Goal: Information Seeking & Learning: Find specific fact

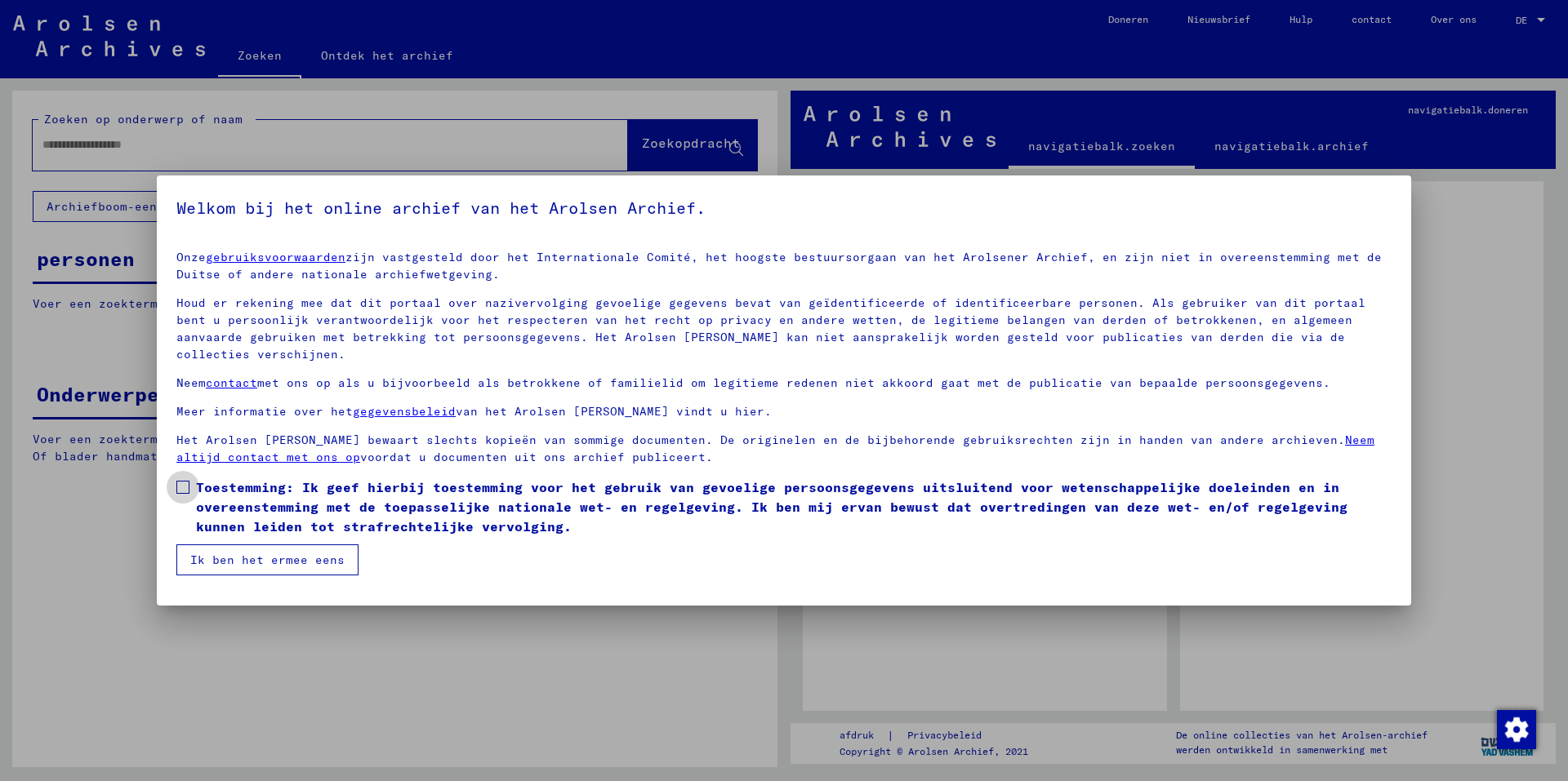
click at [183, 481] on span at bounding box center [183, 487] width 13 height 13
click at [242, 552] on font "Ik ben het ermee eens" at bounding box center [267, 560] width 154 height 15
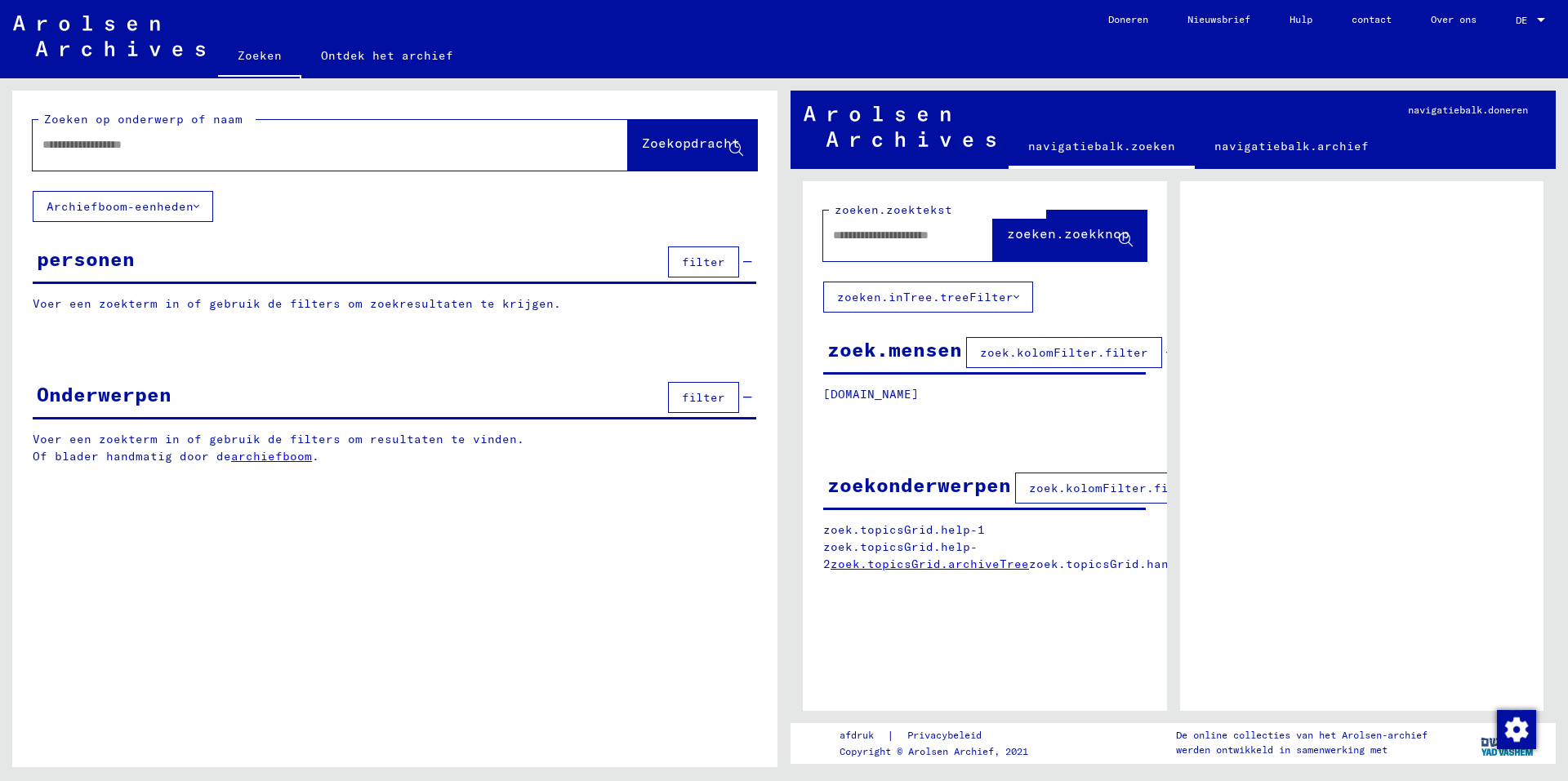
click at [289, 142] on input "text" at bounding box center [315, 144] width 546 height 17
click at [669, 130] on button "Zoekopdracht" at bounding box center [692, 145] width 129 height 51
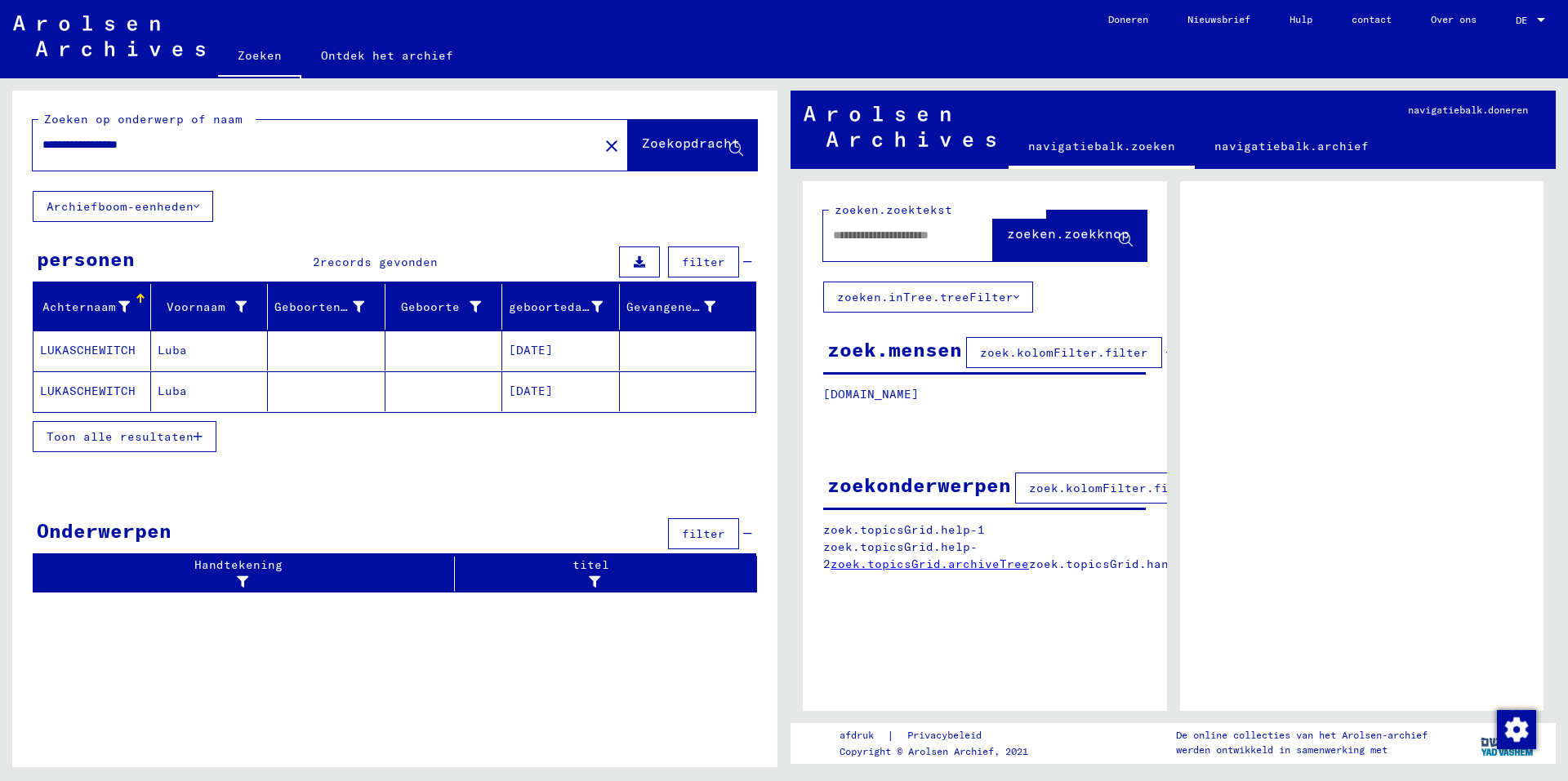
click at [262, 391] on mat-cell "Luba" at bounding box center [210, 391] width 118 height 40
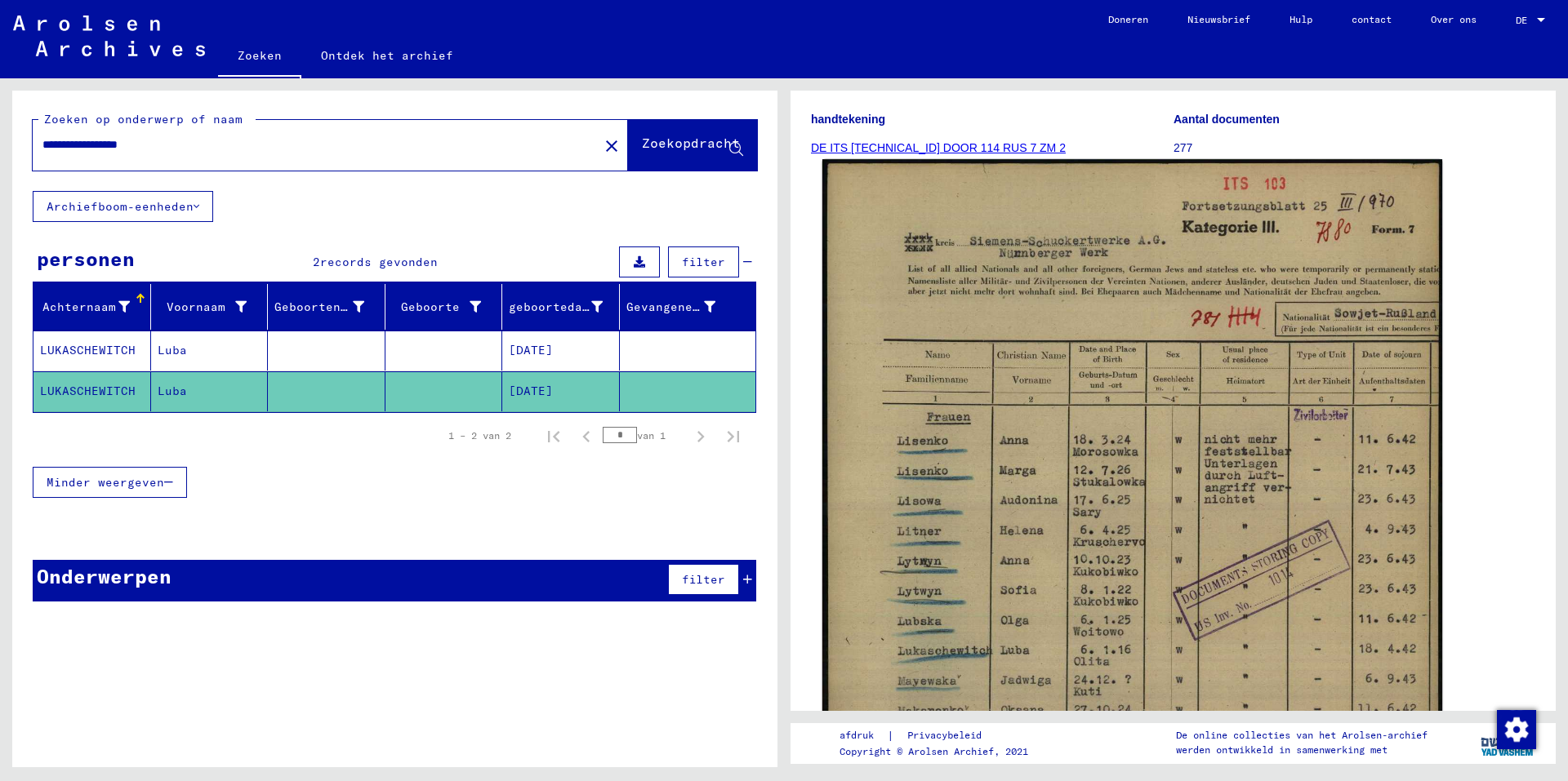
scroll to position [653, 0]
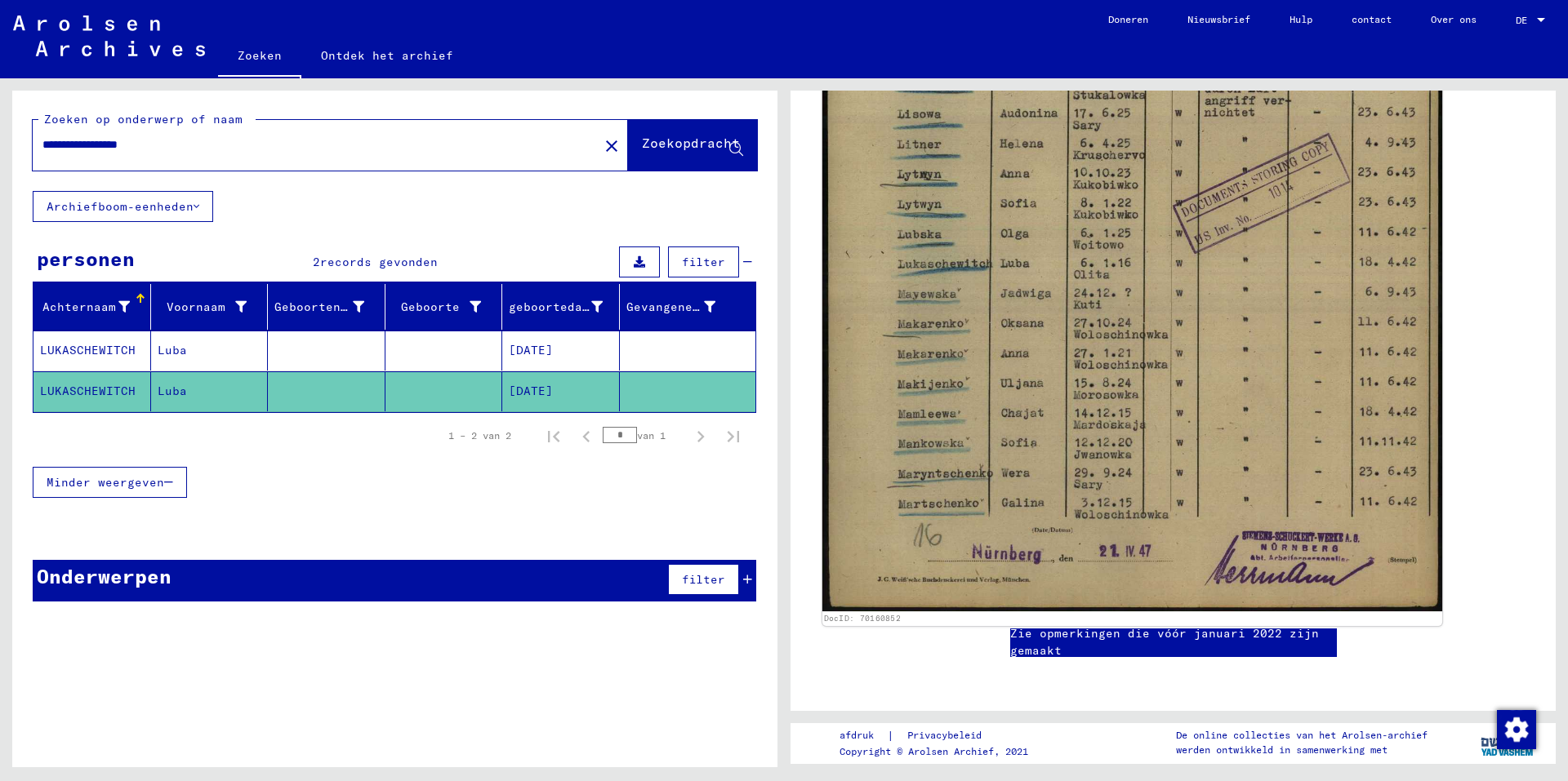
click at [990, 282] on img at bounding box center [1132, 191] width 619 height 839
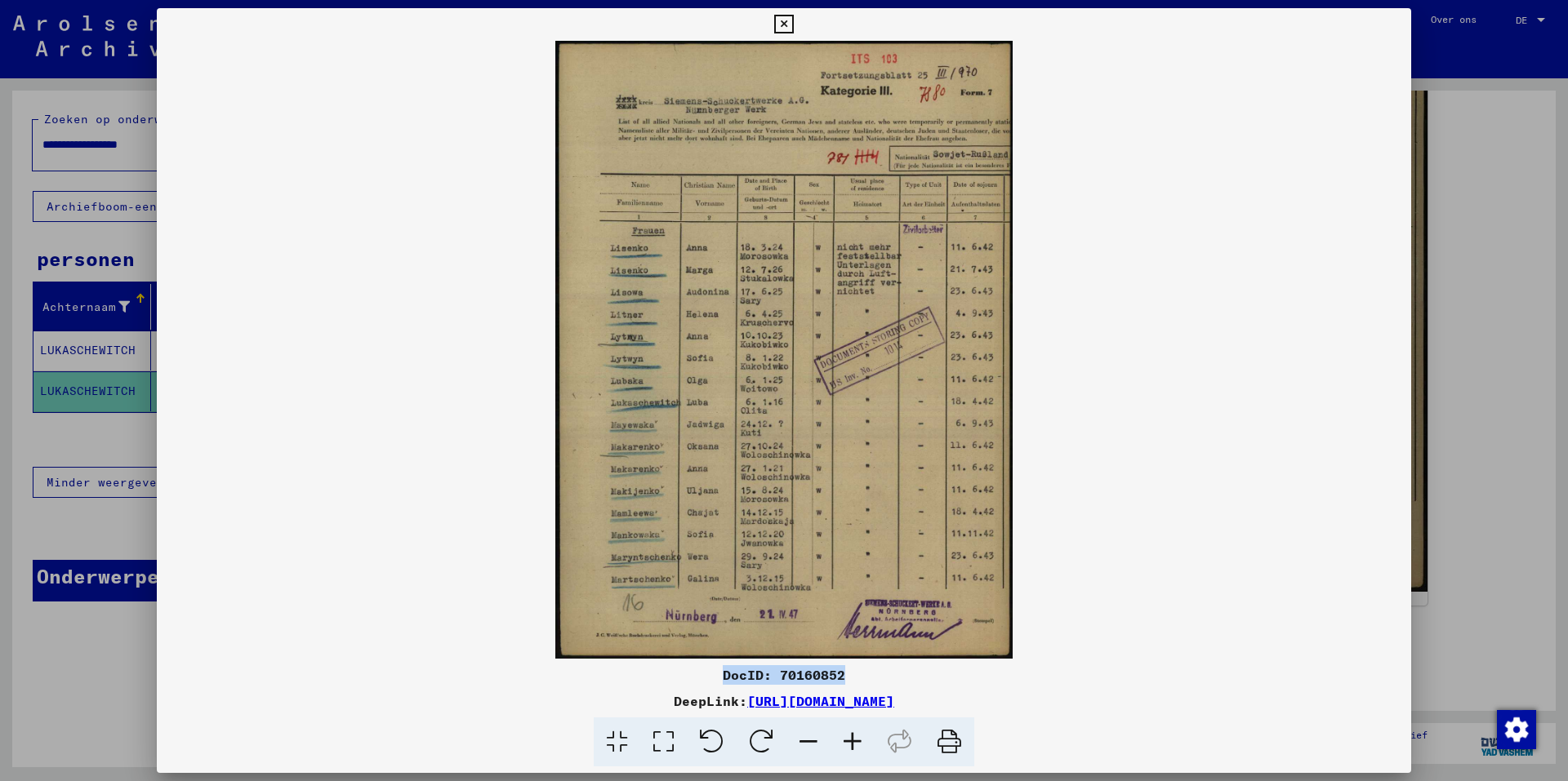
drag, startPoint x: 852, startPoint y: 673, endPoint x: 724, endPoint y: 671, distance: 128.0
click at [724, 671] on div "DocID: 70160852" at bounding box center [784, 674] width 1255 height 19
copy font "DocID: 70160852"
drag, startPoint x: 1104, startPoint y: 703, endPoint x: 575, endPoint y: 698, distance: 529.0
click at [575, 698] on div "DeepLink: [URL][DOMAIN_NAME]" at bounding box center [784, 700] width 1255 height 19
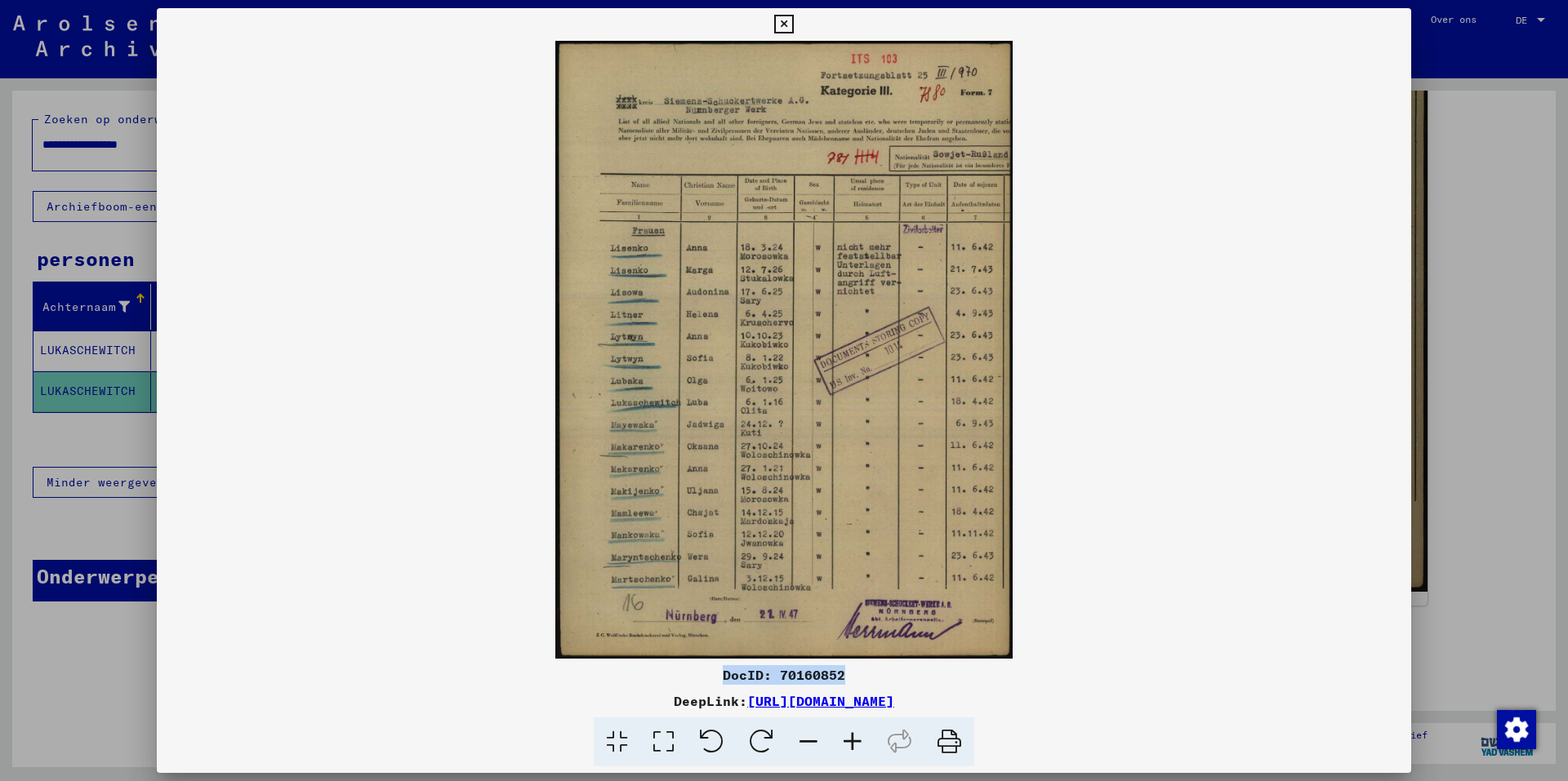
copy font "[URL][DOMAIN_NAME]"
click at [784, 23] on icon at bounding box center [783, 24] width 18 height 19
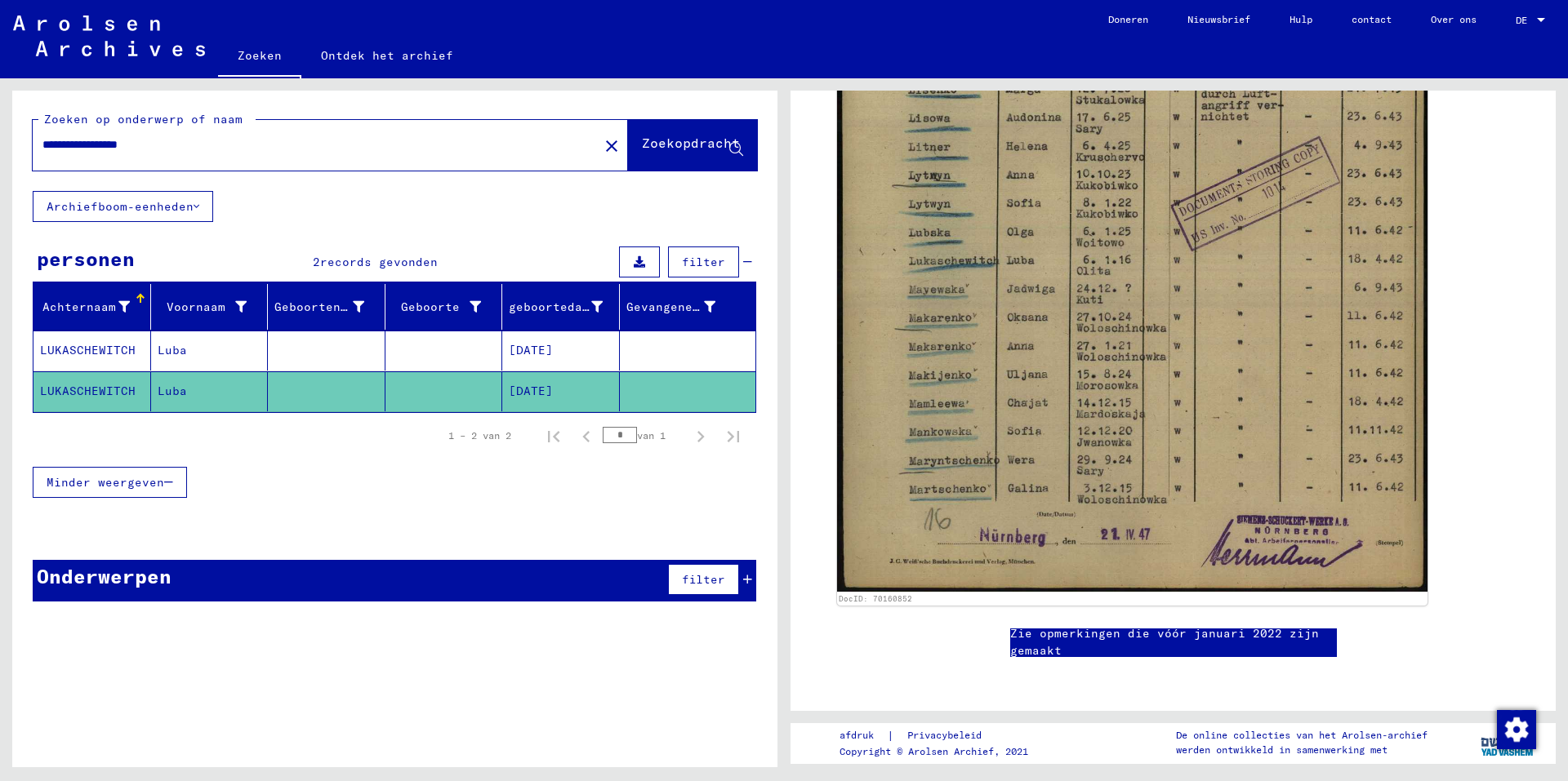
click at [153, 485] on font "Minder weergeven" at bounding box center [106, 482] width 118 height 15
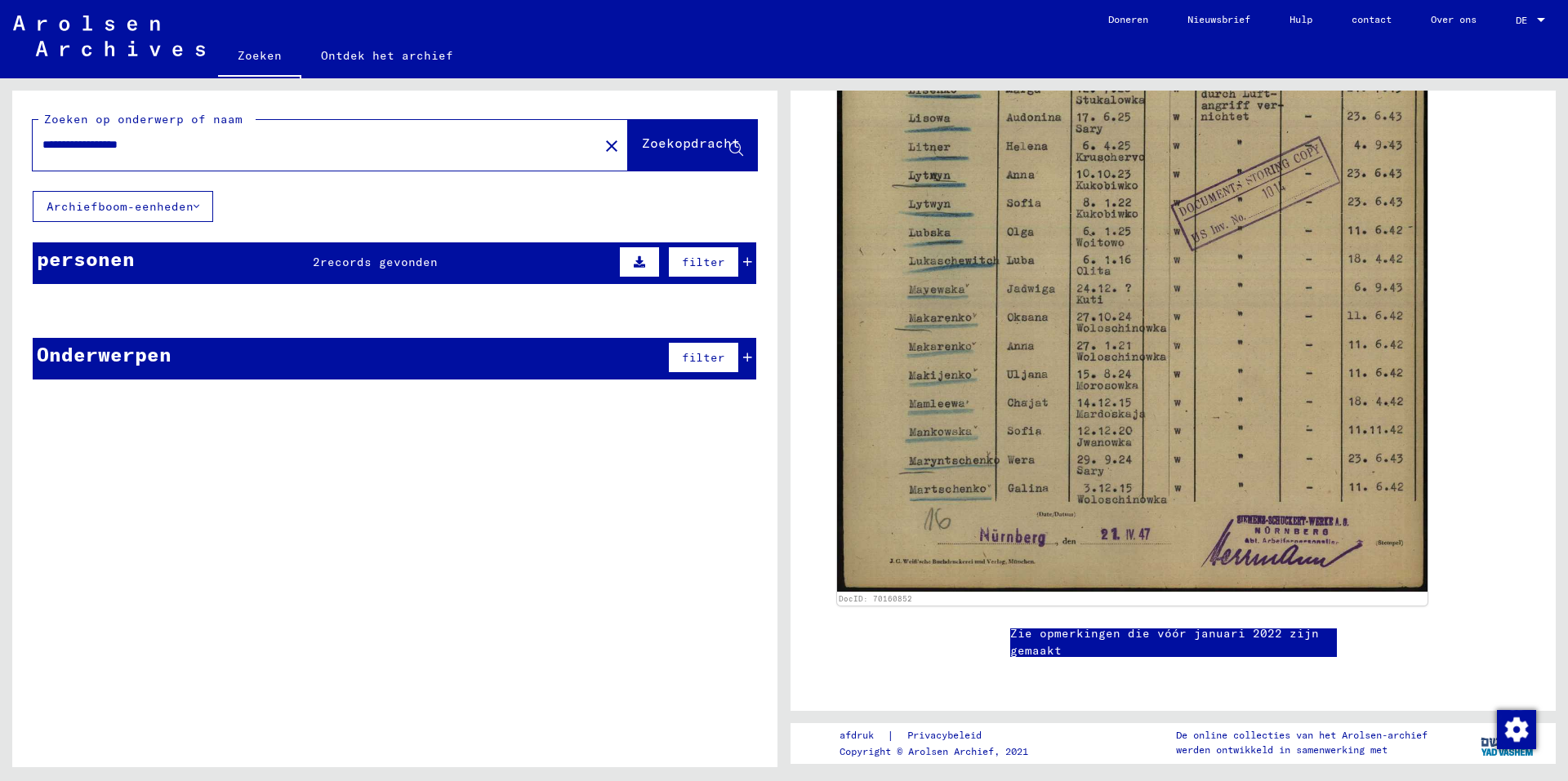
click at [157, 301] on div "Voornaam" at bounding box center [202, 307] width 90 height 17
click at [482, 249] on div "personen 2 records gevonden filter" at bounding box center [394, 263] width 723 height 41
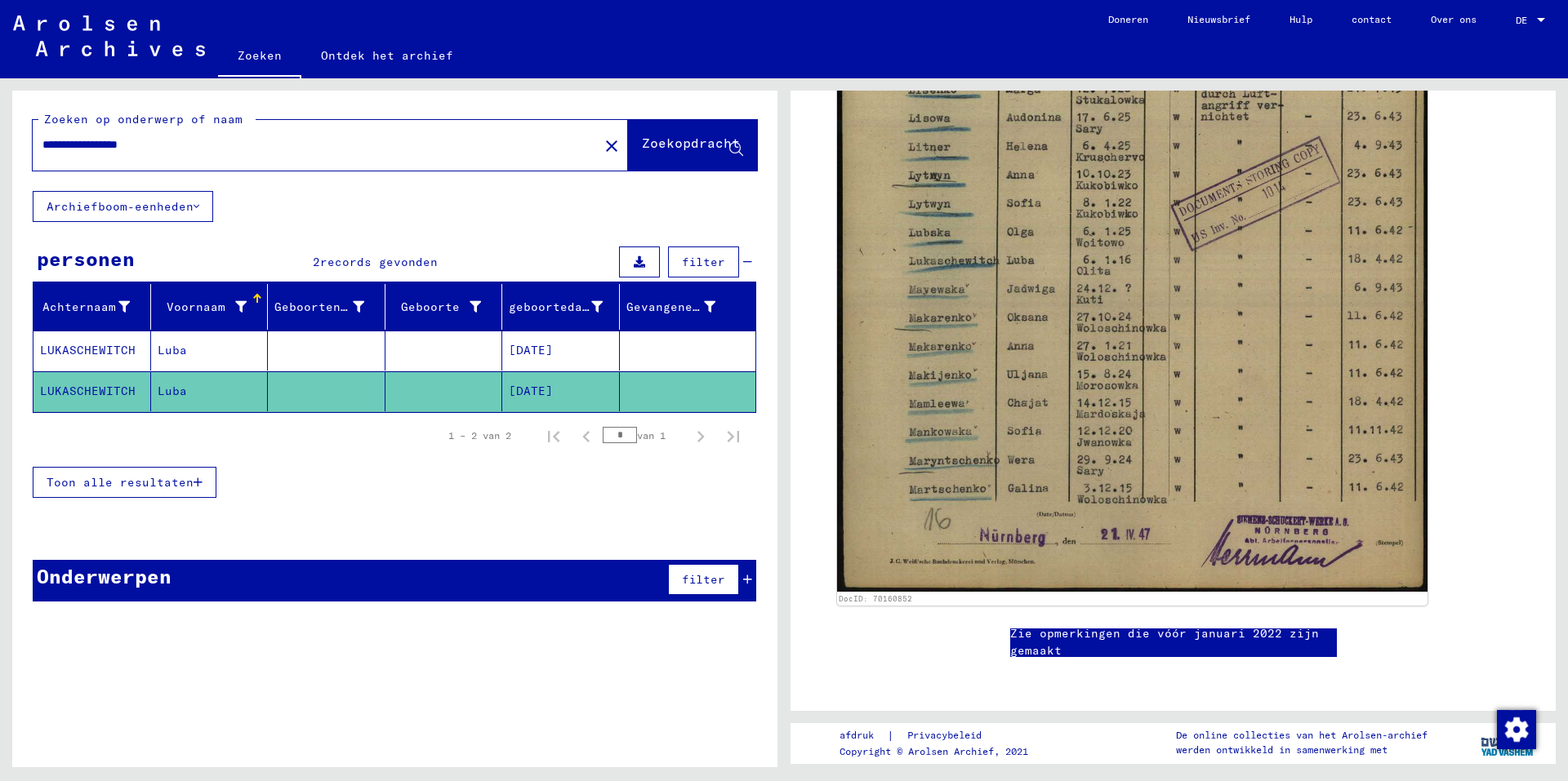
click at [361, 355] on mat-cell at bounding box center [326, 351] width 118 height 40
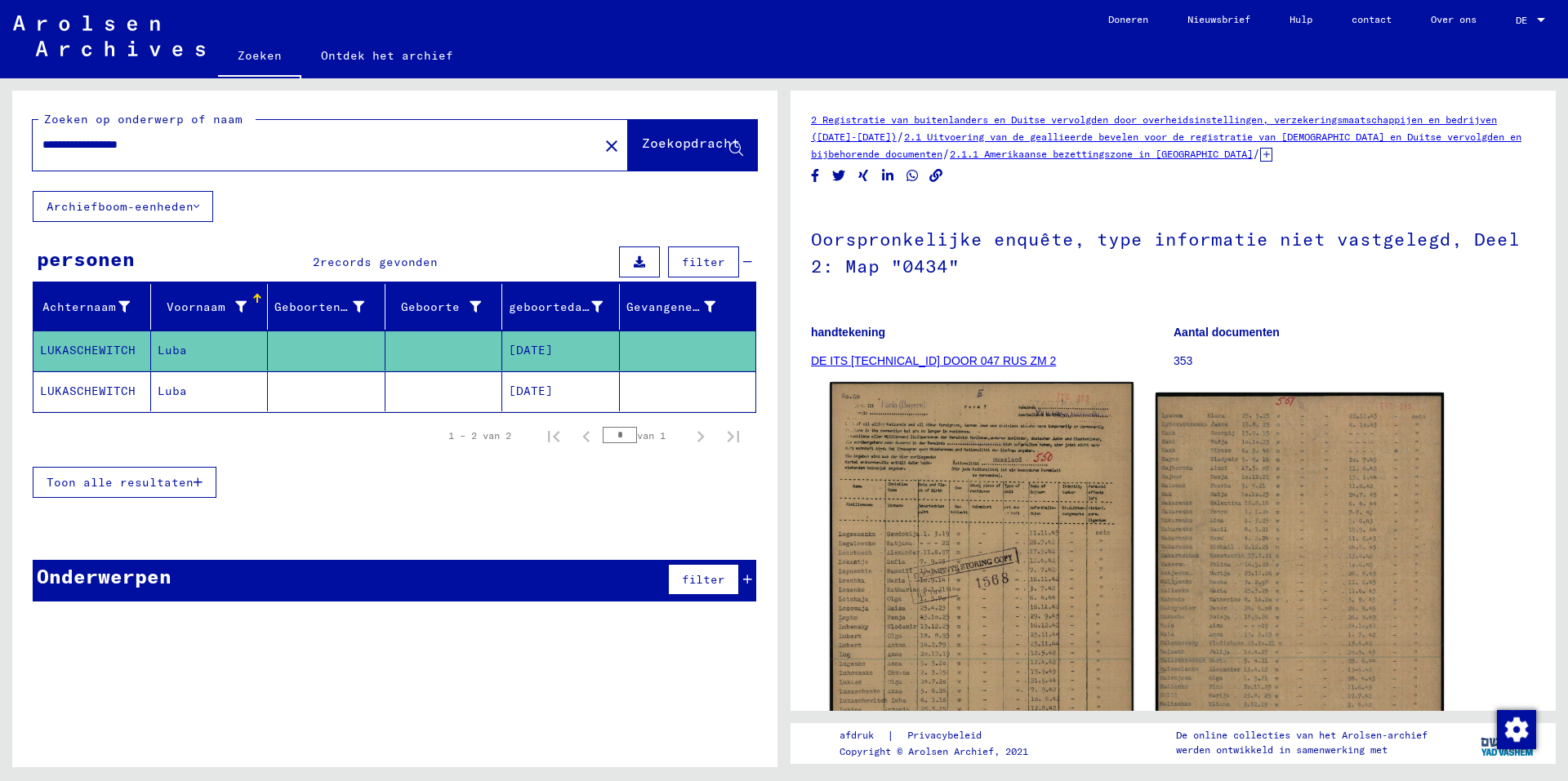
click at [994, 530] on img at bounding box center [982, 594] width 303 height 424
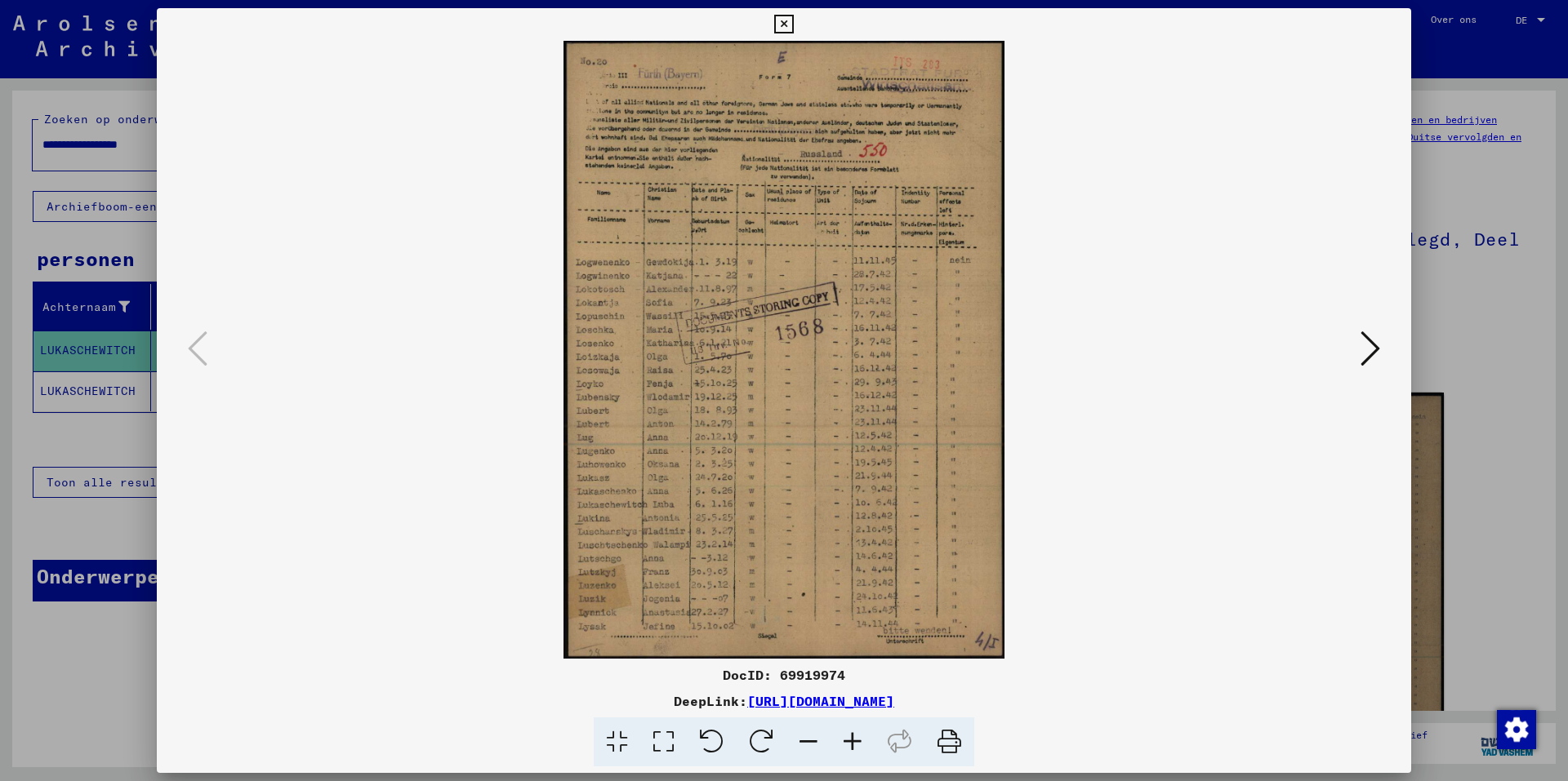
click at [1380, 345] on icon at bounding box center [1369, 348] width 19 height 40
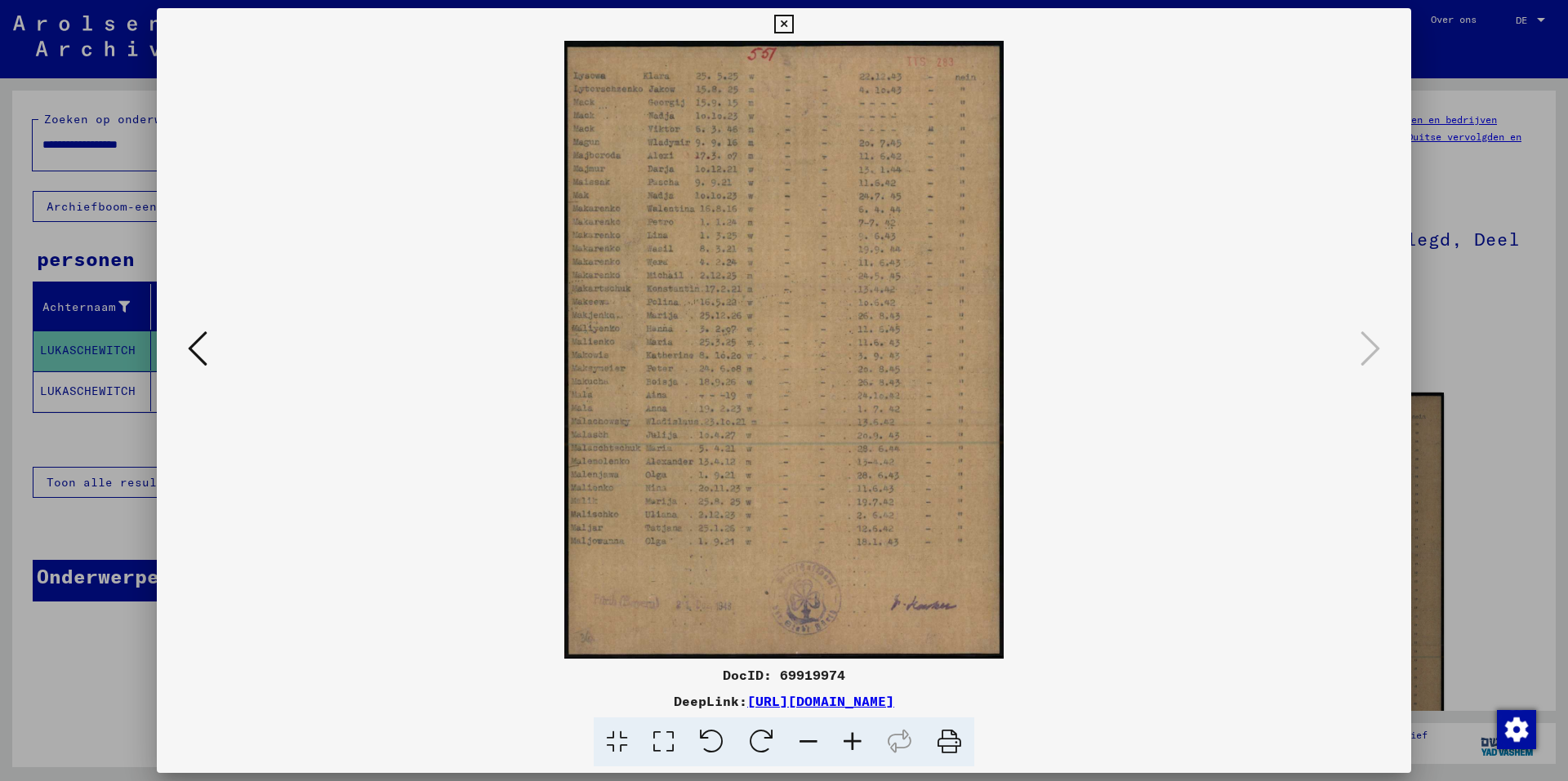
click at [778, 19] on icon at bounding box center [783, 24] width 18 height 19
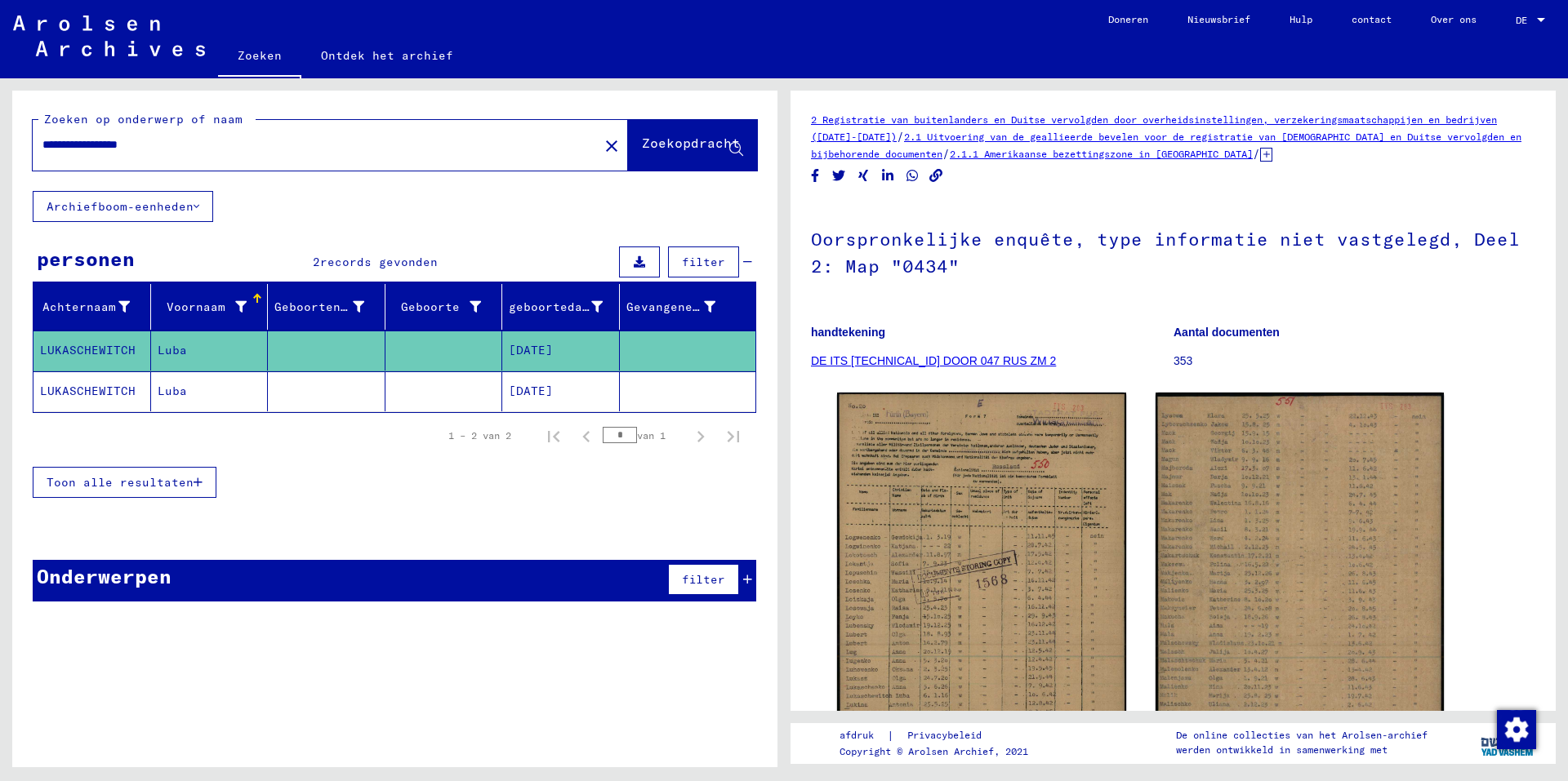
drag, startPoint x: 219, startPoint y: 144, endPoint x: 219, endPoint y: 179, distance: 35.0
click at [113, 143] on input "**********" at bounding box center [315, 144] width 546 height 17
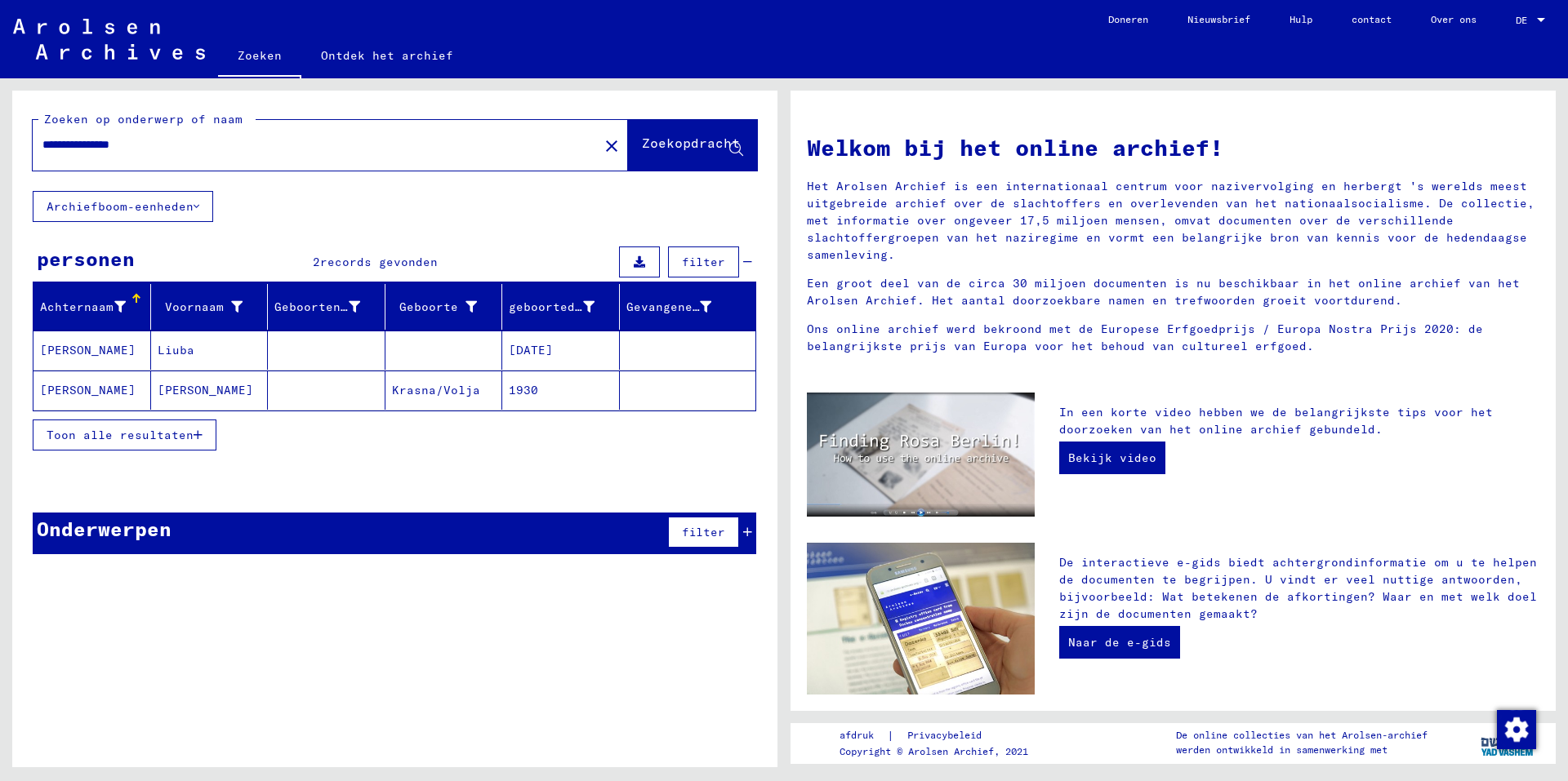
drag, startPoint x: 70, startPoint y: 147, endPoint x: 61, endPoint y: 144, distance: 9.5
click at [61, 144] on input "**********" at bounding box center [311, 144] width 537 height 17
type input "**********"
click at [704, 137] on font "Zoekopdracht" at bounding box center [690, 143] width 98 height 17
